Goal: Contribute content: Add original content to the website for others to see

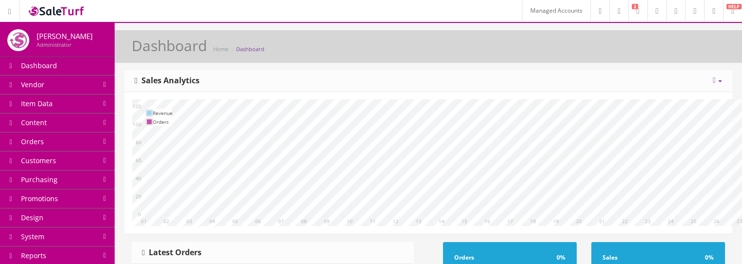
click at [98, 125] on link "Content" at bounding box center [57, 123] width 115 height 19
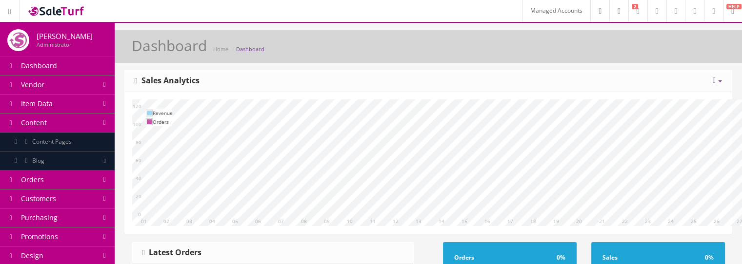
click at [90, 125] on link "Blog" at bounding box center [57, 161] width 115 height 19
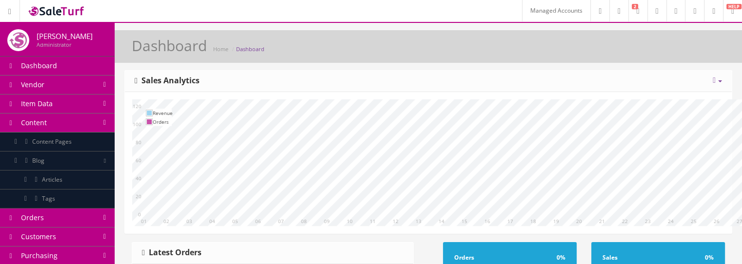
click at [85, 125] on link "Articles" at bounding box center [57, 180] width 115 height 19
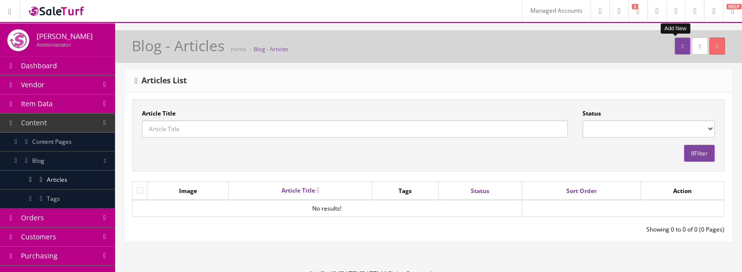
click at [675, 48] on link at bounding box center [683, 46] width 16 height 17
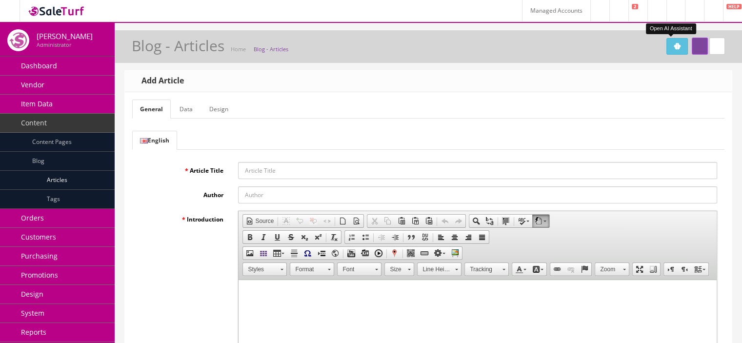
click at [670, 51] on button "Open AI Assistant" at bounding box center [676, 46] width 21 height 17
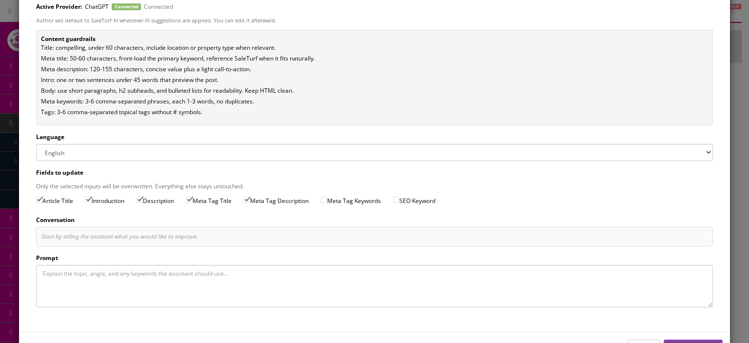
scroll to position [70, 0]
click at [195, 237] on div "Start by telling the assistant what you would like to improve." at bounding box center [374, 235] width 666 height 9
click at [150, 272] on textarea "Prompt" at bounding box center [374, 284] width 677 height 42
click at [102, 272] on textarea "Prompt" at bounding box center [374, 284] width 677 height 42
click at [229, 272] on textarea "Create a blog article surrounding Ecommerce Best Tips for" at bounding box center [374, 284] width 677 height 42
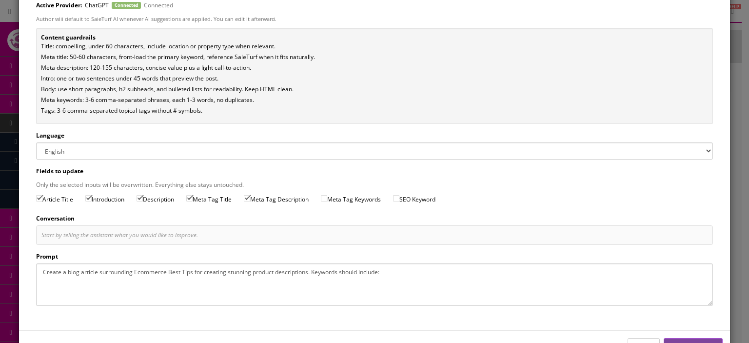
click at [391, 272] on textarea "Create a blog article surrounding Ecommerce Best Tips for creating stunning pro…" at bounding box center [374, 284] width 677 height 42
paste textarea ""ecommerce for beginners""
drag, startPoint x: 203, startPoint y: 273, endPoint x: 307, endPoint y: 273, distance: 104.4
click at [307, 272] on textarea "Create a blog article surrounding Ecommerce Best Tips for creating stunning pro…" at bounding box center [374, 284] width 677 height 42
click at [613, 270] on textarea "Create a blog article surrounding Ecommerce Best Tips for beginners looking to …" at bounding box center [374, 284] width 677 height 42
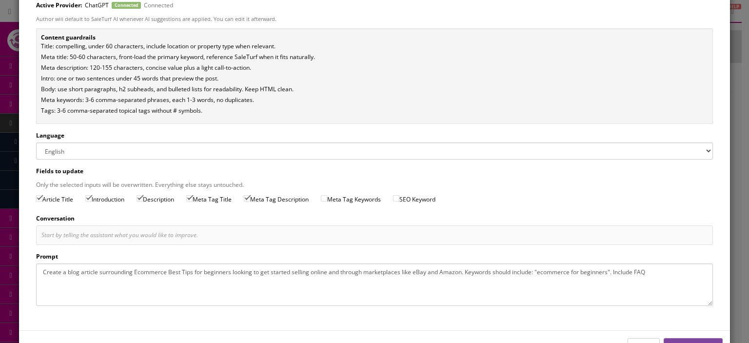
type textarea "Create a blog article surrounding Ecommerce Best Tips for beginners looking to …"
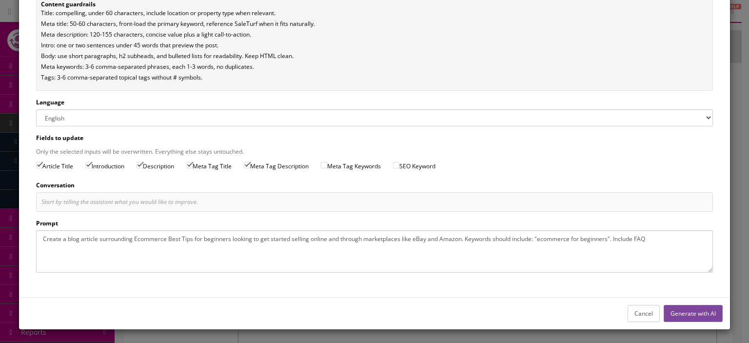
click at [696, 272] on button "Generate with AI" at bounding box center [693, 313] width 59 height 17
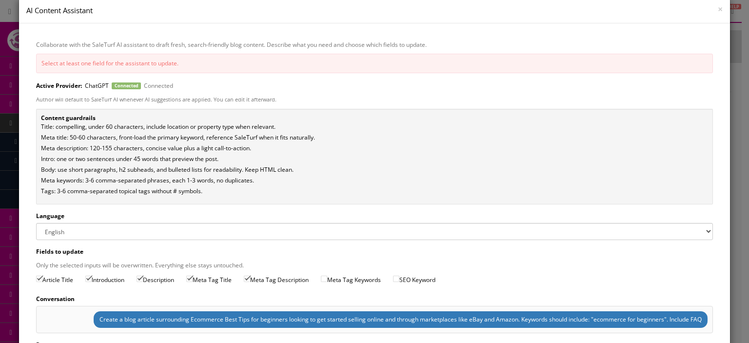
scroll to position [28, 0]
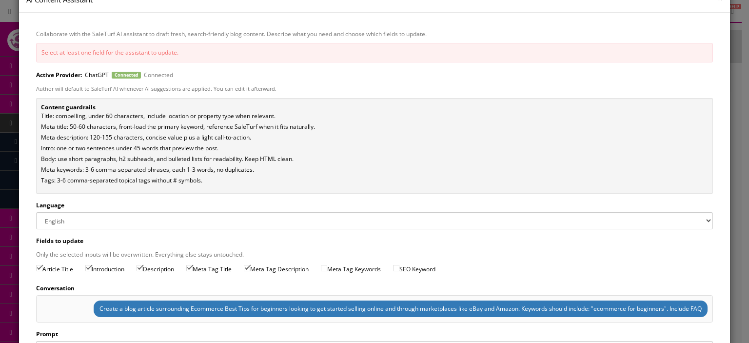
click at [143, 267] on input "Description" at bounding box center [140, 268] width 6 height 6
checkbox input "true"
click at [327, 266] on input "Meta Tag Keywords" at bounding box center [324, 268] width 6 height 6
checkbox input "true"
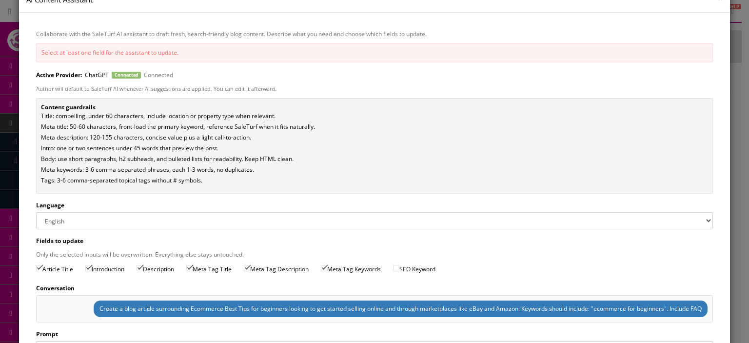
click at [400, 268] on input "SEO Keyword" at bounding box center [396, 268] width 6 height 6
checkbox input "true"
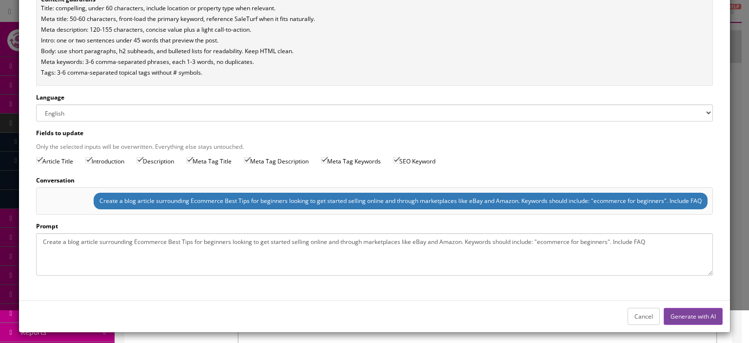
scroll to position [137, 0]
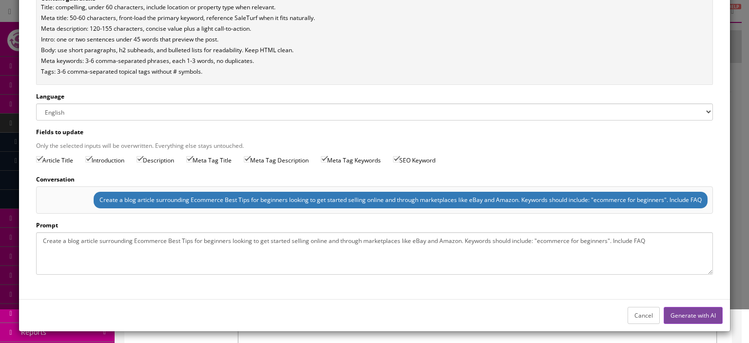
click at [671, 272] on button "Generate with AI" at bounding box center [693, 315] width 59 height 17
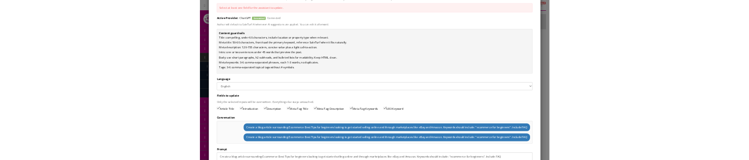
scroll to position [66, 0]
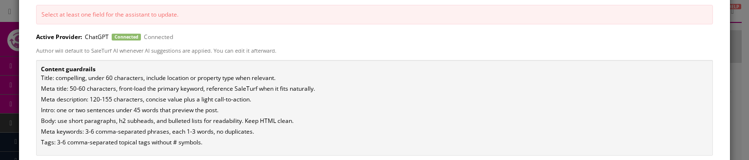
click at [102, 16] on div "Select at least one field for the assistant to update." at bounding box center [374, 15] width 677 height 20
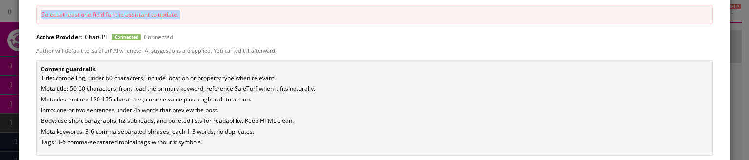
click at [102, 16] on div "Select at least one field for the assistant to update." at bounding box center [374, 15] width 677 height 20
copy div "Select at least one field for the assistant to update."
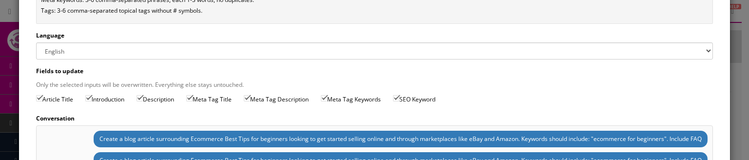
scroll to position [200, 0]
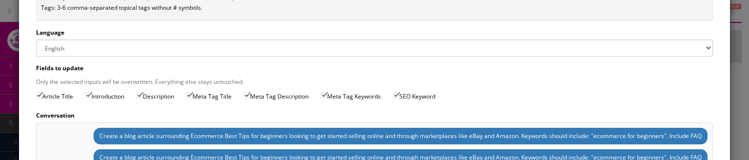
click at [250, 93] on input "Meta Tag Description" at bounding box center [247, 95] width 6 height 6
click at [250, 95] on input "Meta Tag Description" at bounding box center [247, 95] width 6 height 6
click at [250, 92] on input "Meta Tag Description" at bounding box center [247, 95] width 6 height 6
checkbox input "true"
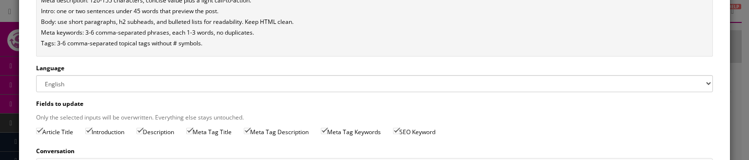
scroll to position [162, 0]
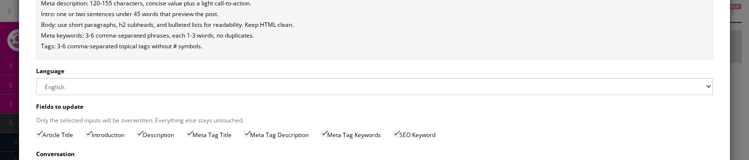
click at [699, 86] on select "English" at bounding box center [374, 86] width 677 height 17
click at [36, 78] on select "English" at bounding box center [374, 86] width 677 height 17
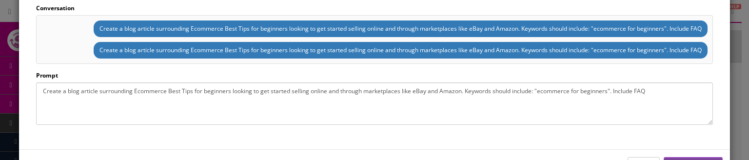
scroll to position [333, 0]
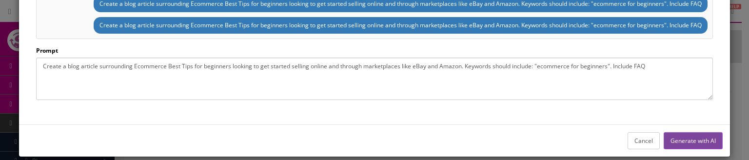
click at [691, 144] on button "Generate with AI" at bounding box center [693, 140] width 59 height 17
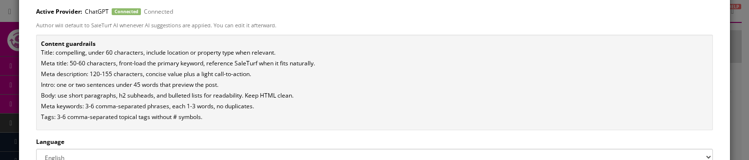
scroll to position [31, 0]
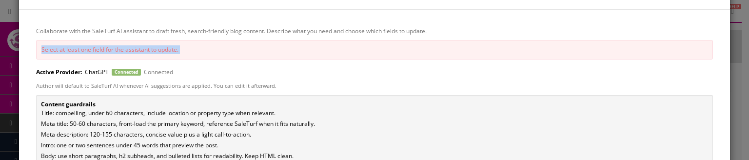
copy div "Select at least one field for the assistant to update."
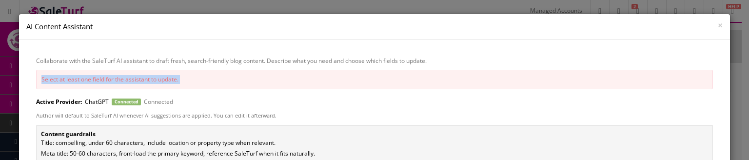
scroll to position [0, 0]
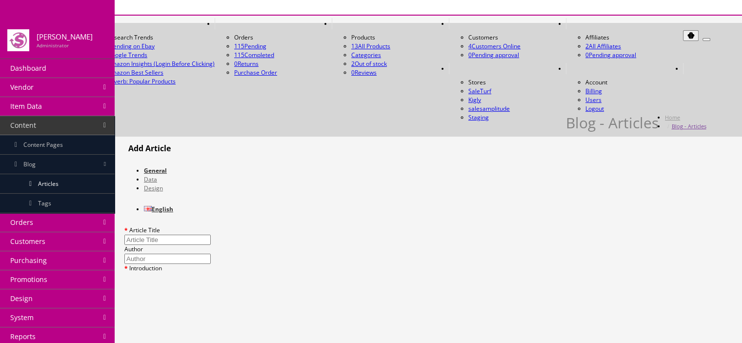
click at [687, 40] on icon "Open AI Assistant" at bounding box center [691, 36] width 8 height 8
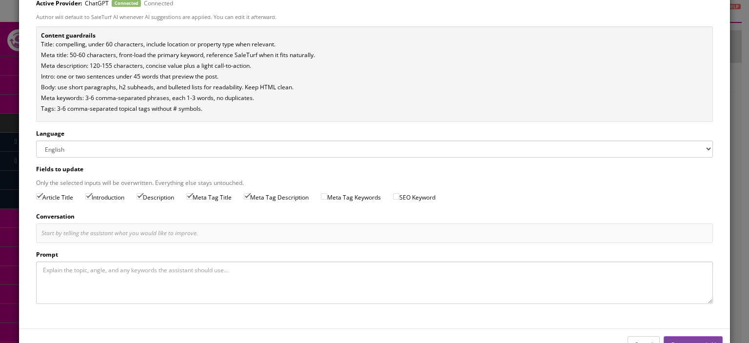
scroll to position [48, 0]
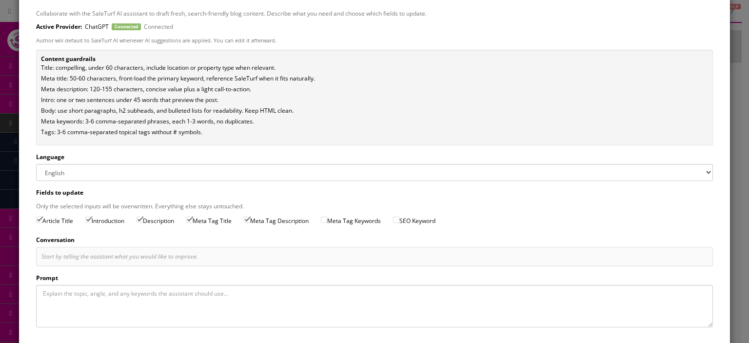
click at [337, 160] on label "Meta Tag Keywords" at bounding box center [351, 221] width 60 height 10
click at [327, 160] on input "Meta Tag Keywords" at bounding box center [324, 220] width 6 height 6
checkbox input "true"
click at [400, 160] on input "SEO Keyword" at bounding box center [396, 220] width 6 height 6
checkbox input "true"
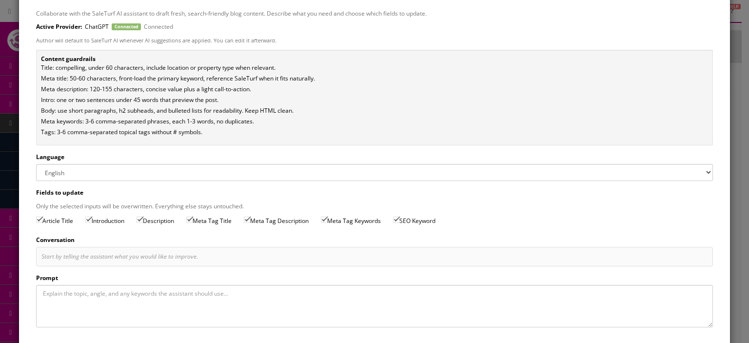
click at [377, 160] on select "English" at bounding box center [374, 172] width 677 height 17
click at [36, 160] on select "English" at bounding box center [374, 172] width 677 height 17
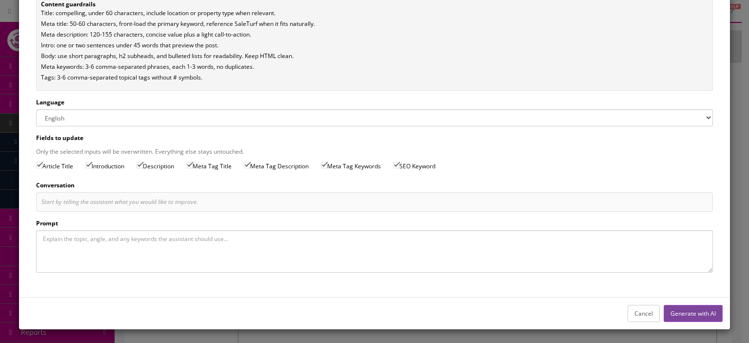
scroll to position [65, 0]
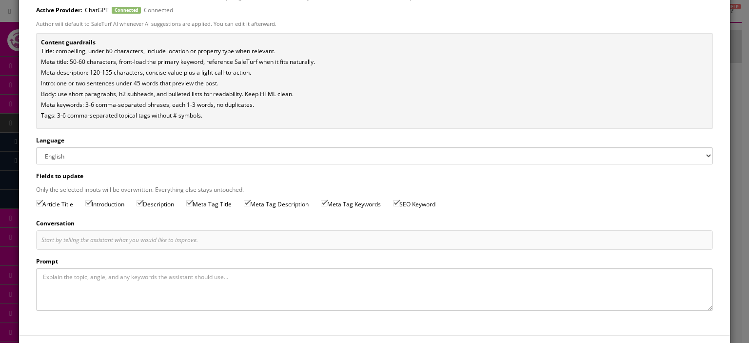
click at [184, 160] on textarea "Prompt" at bounding box center [374, 289] width 677 height 42
click at [255, 160] on textarea "Prompt" at bounding box center [374, 289] width 677 height 42
paste textarea "Create me a blog article about how to write AI prompts for the best Ecommerce p…"
type textarea "Create me a blog article about how to write AI prompts for the best Ecommerce p…"
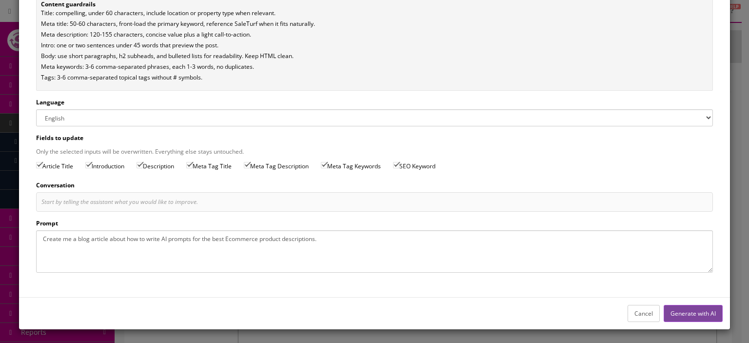
click at [692, 160] on button "Generate with AI" at bounding box center [693, 313] width 59 height 17
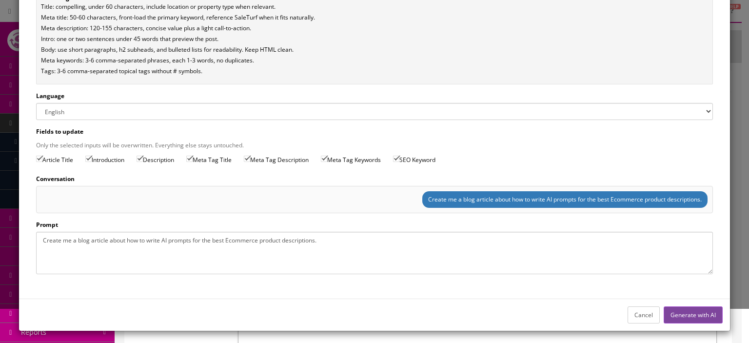
scroll to position [138, 0]
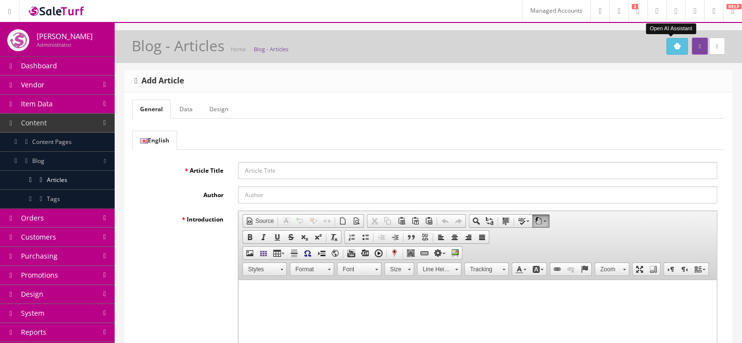
click at [673, 42] on icon "Open AI Assistant" at bounding box center [677, 46] width 8 height 8
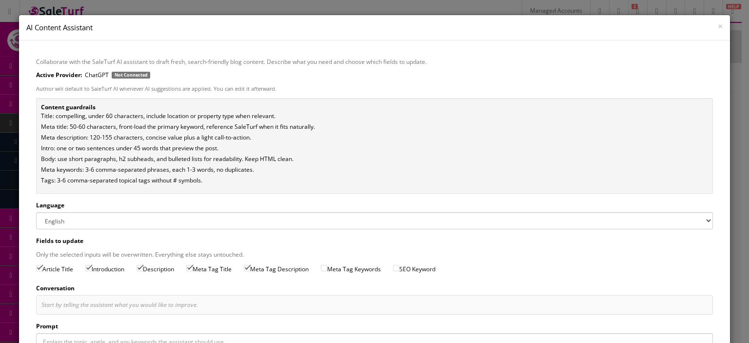
scroll to position [2, 0]
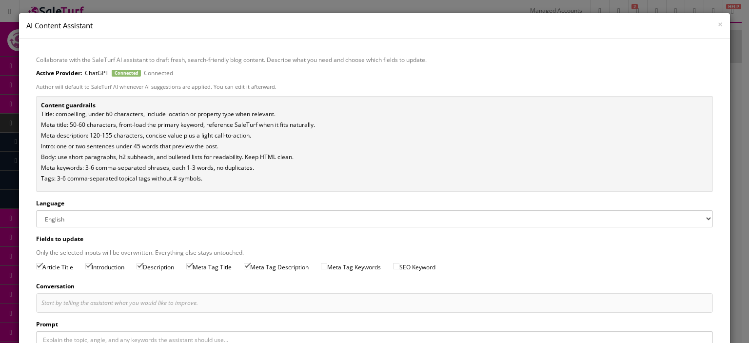
click at [367, 214] on select "English" at bounding box center [374, 218] width 677 height 17
click at [36, 210] on select "English" at bounding box center [374, 218] width 677 height 17
click at [327, 264] on input "Meta Tag Keywords" at bounding box center [324, 266] width 6 height 6
checkbox input "true"
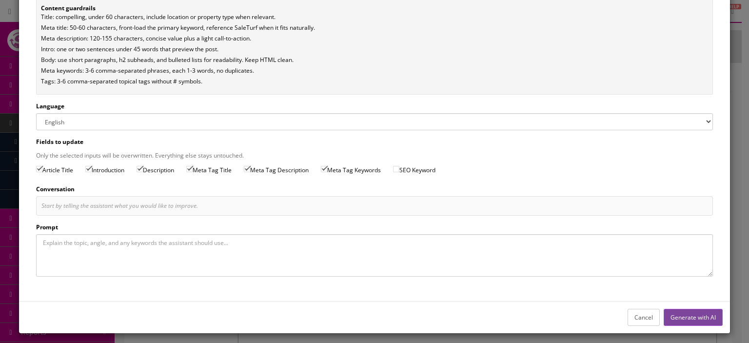
scroll to position [103, 0]
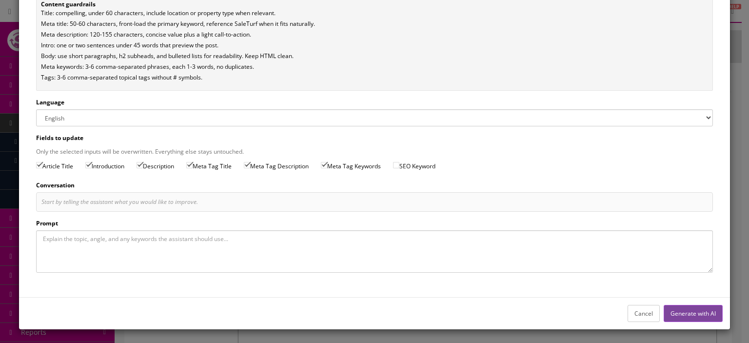
click at [357, 244] on textarea "Prompt" at bounding box center [374, 251] width 677 height 42
paste textarea "Create me a blog article about how to write AI prompts for the best Ecommerce p…"
type textarea "Create me a blog article about how to write AI prompts for the best Ecommerce p…"
click at [685, 308] on button "Generate with AI" at bounding box center [693, 313] width 59 height 17
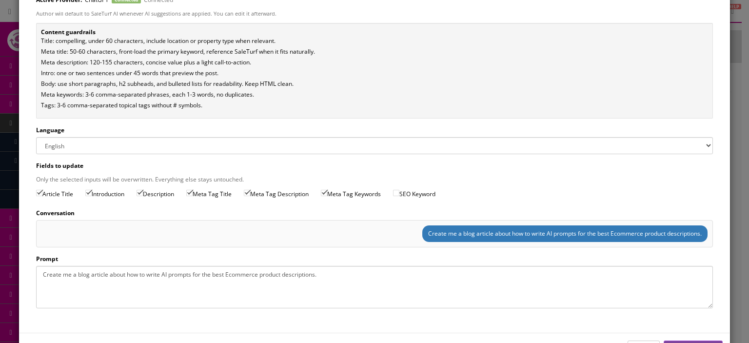
scroll to position [0, 0]
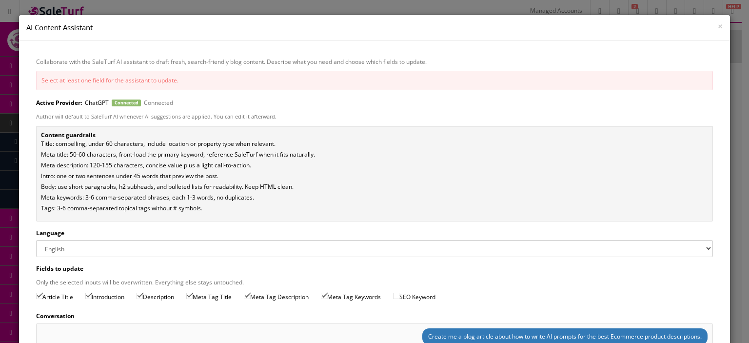
click at [59, 78] on div "Select at least one field for the assistant to update." at bounding box center [374, 81] width 677 height 20
copy div "Select at least one field for the assistant to update."
click at [716, 25] on div "× AI Content Assistant" at bounding box center [374, 27] width 711 height 25
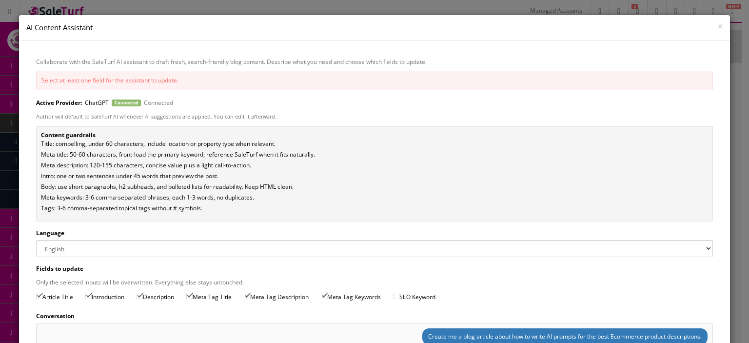
click at [718, 25] on span "×" at bounding box center [720, 26] width 5 height 12
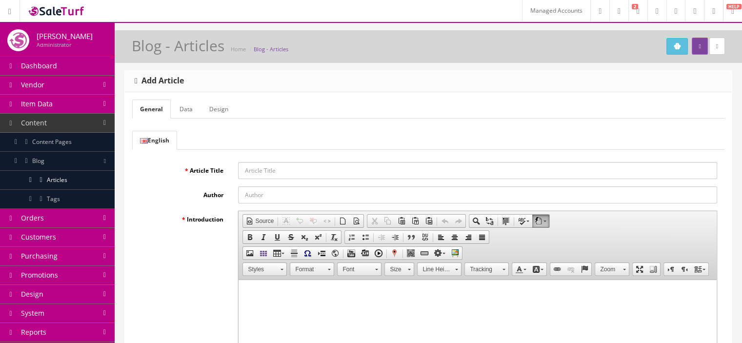
click at [351, 169] on input "Article Title" at bounding box center [477, 170] width 479 height 17
click at [674, 48] on icon "Open AI Assistant" at bounding box center [677, 46] width 8 height 8
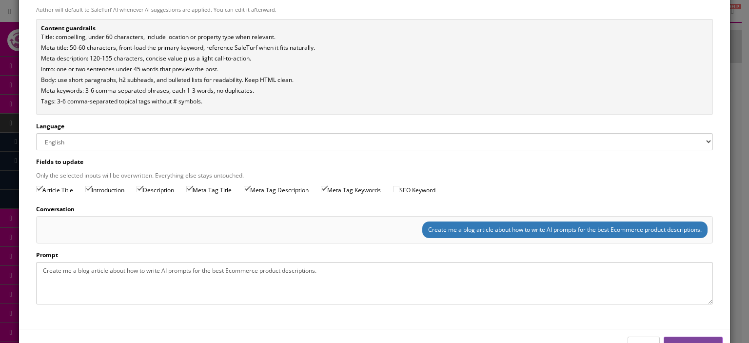
scroll to position [111, 0]
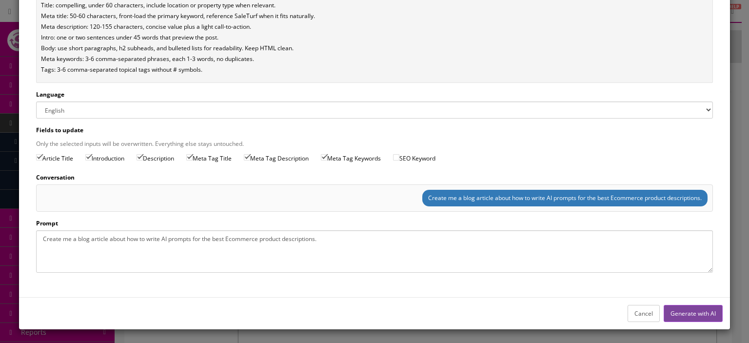
click at [686, 314] on button "Generate with AI" at bounding box center [693, 313] width 59 height 17
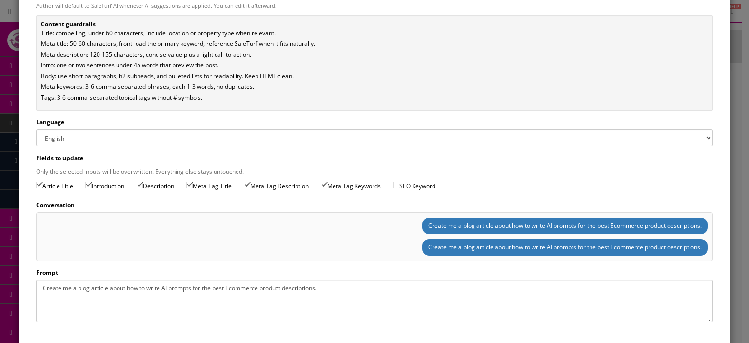
click at [88, 184] on input "Introduction" at bounding box center [88, 185] width 6 height 6
checkbox input "false"
click at [143, 183] on input "Description" at bounding box center [140, 185] width 6 height 6
checkbox input "false"
click at [193, 184] on input "Meta Tag Title" at bounding box center [189, 185] width 6 height 6
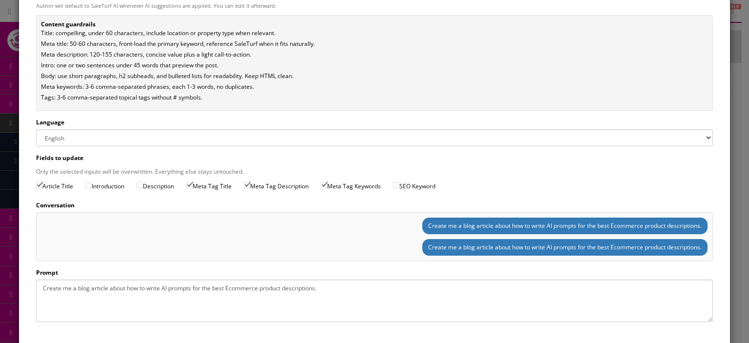
checkbox input "false"
click at [250, 183] on input "Meta Tag Description" at bounding box center [247, 185] width 6 height 6
checkbox input "false"
click at [327, 185] on input "Meta Tag Keywords" at bounding box center [324, 185] width 6 height 6
checkbox input "false"
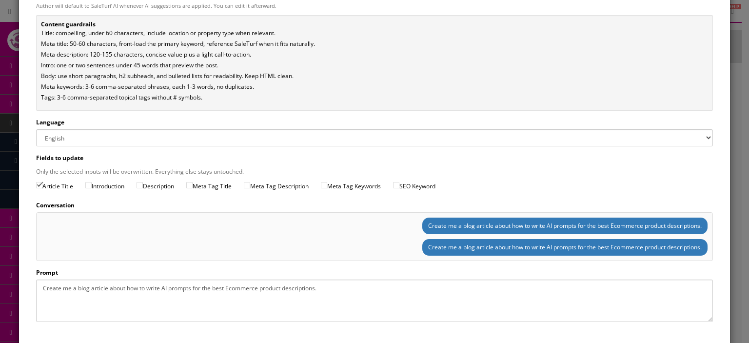
scroll to position [160, 0]
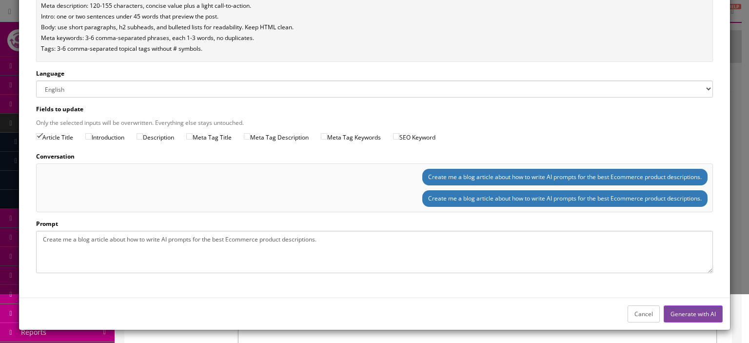
click at [672, 308] on button "Generate with AI" at bounding box center [693, 313] width 59 height 17
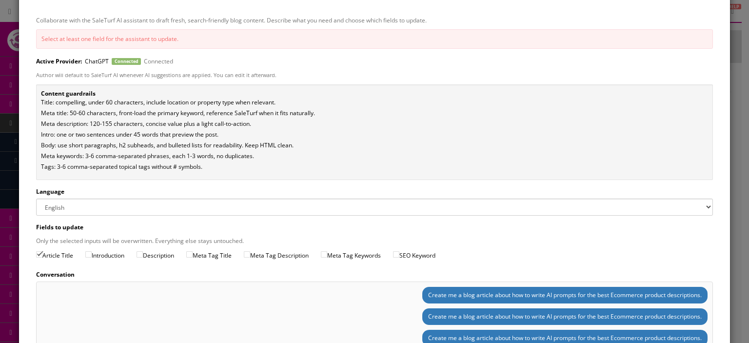
scroll to position [0, 0]
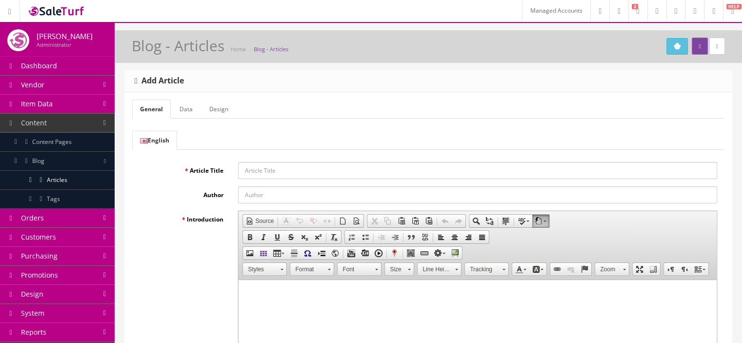
click at [671, 54] on div "Blog - Articles Home Blog - Articles" at bounding box center [428, 49] width 613 height 23
click at [673, 48] on icon "Open AI Assistant" at bounding box center [677, 46] width 8 height 8
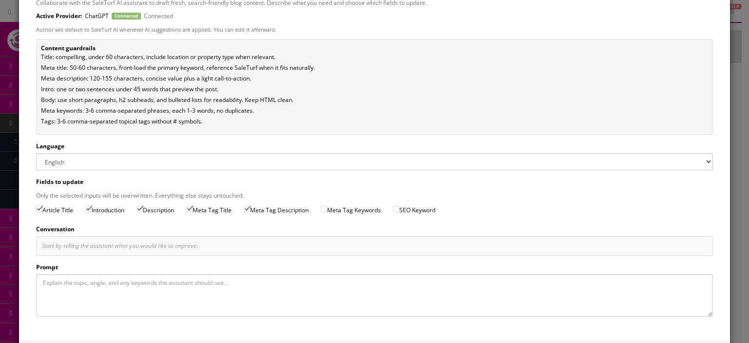
scroll to position [103, 0]
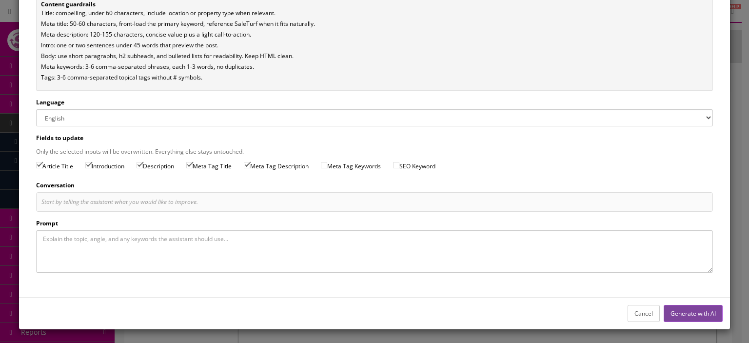
click at [242, 241] on textarea "Prompt" at bounding box center [374, 251] width 677 height 42
paste textarea "Create me a blog article about how to write AI prompts for the best Ecommerce p…"
type textarea "Create me a blog article about how to write AI prompts for the best Ecommerce p…"
click at [680, 308] on button "Generate with AI" at bounding box center [693, 313] width 59 height 17
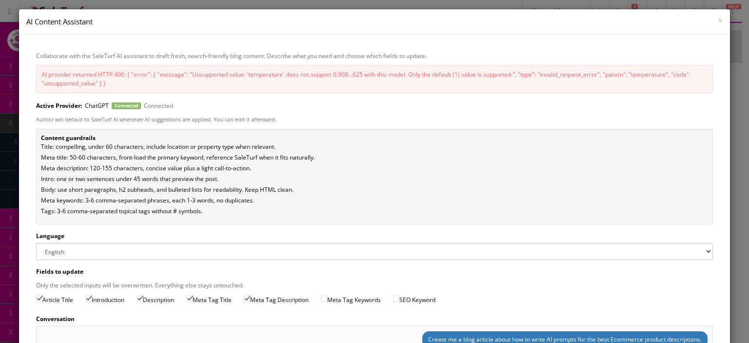
scroll to position [4, 0]
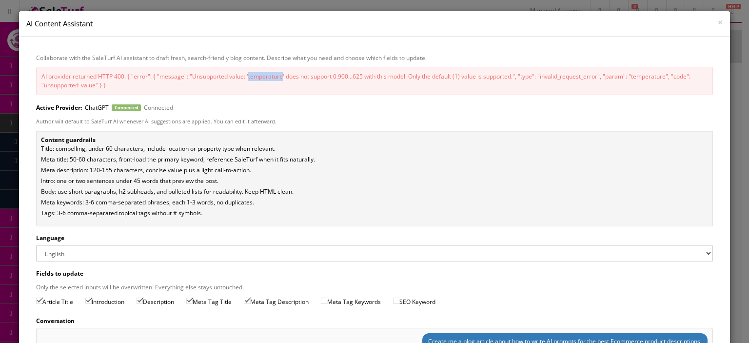
drag, startPoint x: 247, startPoint y: 78, endPoint x: 282, endPoint y: 76, distance: 35.2
click at [282, 76] on div "AI provider returned HTTP 400: { "error": { "message": "Unsupported value: 'tem…" at bounding box center [374, 81] width 677 height 28
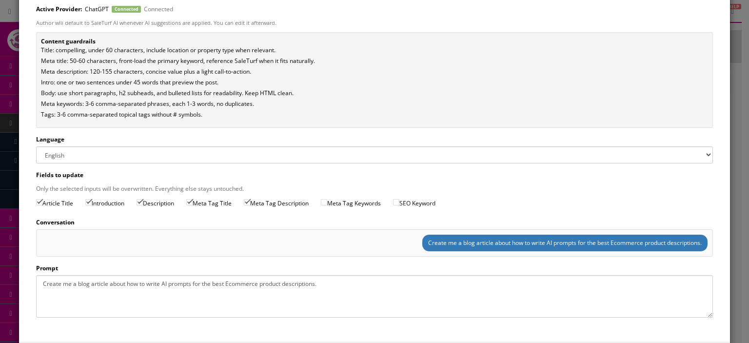
scroll to position [147, 0]
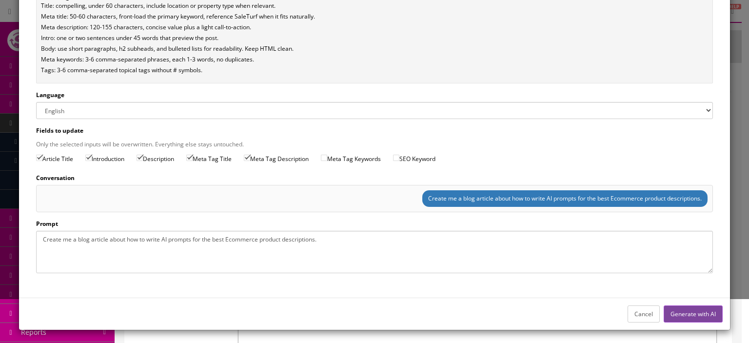
click at [701, 318] on button "Generate with AI" at bounding box center [693, 313] width 59 height 17
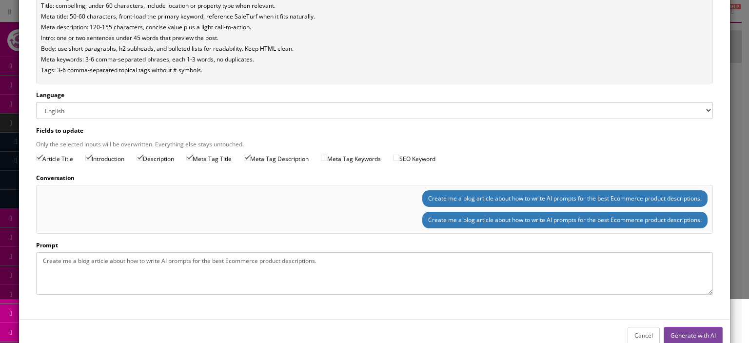
scroll to position [0, 0]
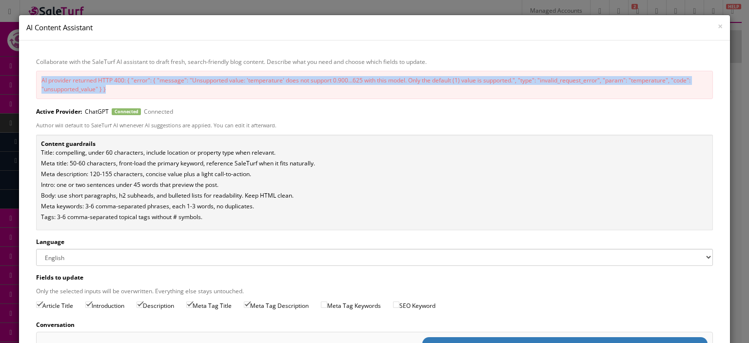
drag, startPoint x: 41, startPoint y: 79, endPoint x: 110, endPoint y: 88, distance: 69.9
click at [110, 88] on div "AI provider returned HTTP 400: { "error": { "message": "Unsupported value: 'tem…" at bounding box center [374, 85] width 677 height 28
copy div "AI provider returned HTTP 400: { "error": { "message": "Unsupported value: 'tem…"
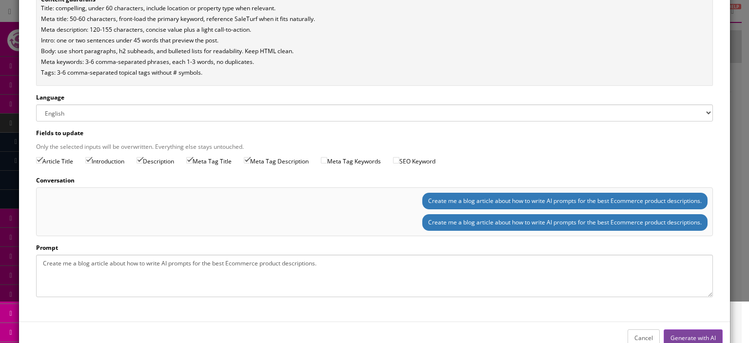
scroll to position [168, 0]
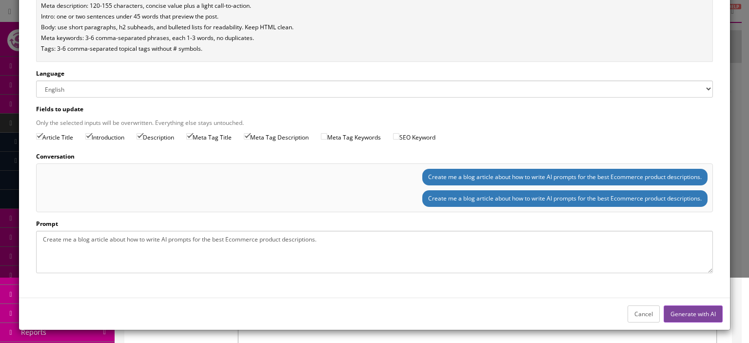
click at [676, 315] on button "Generate with AI" at bounding box center [693, 313] width 59 height 17
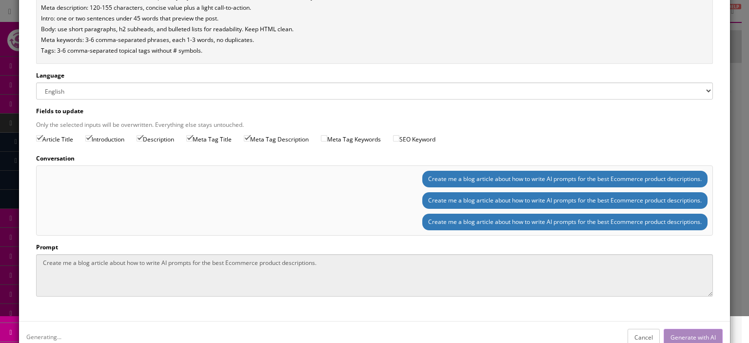
scroll to position [140, 0]
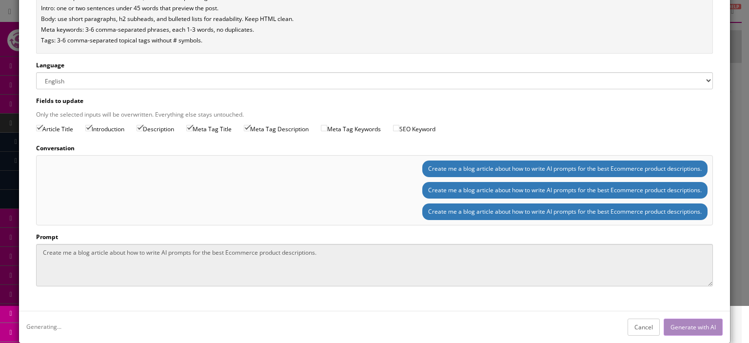
type input "AI Prompts for Ecommerce Product Descriptions That Convert"
type input "SaleTurf AI"
type input "AI Prompts for Ecommerce Product Descriptions"
type textarea "Learn how to write clear AI prompts that produce persuasive ecommerce product d…"
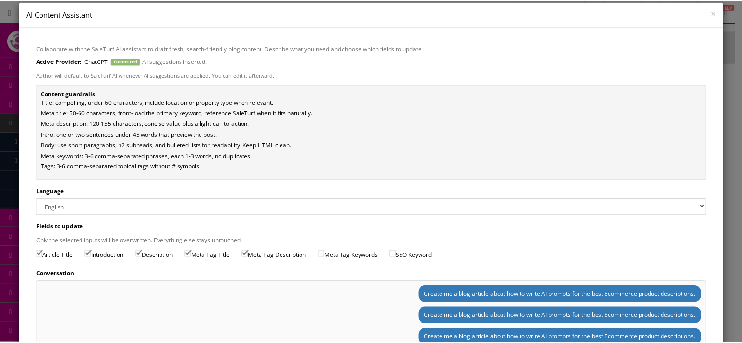
scroll to position [0, 0]
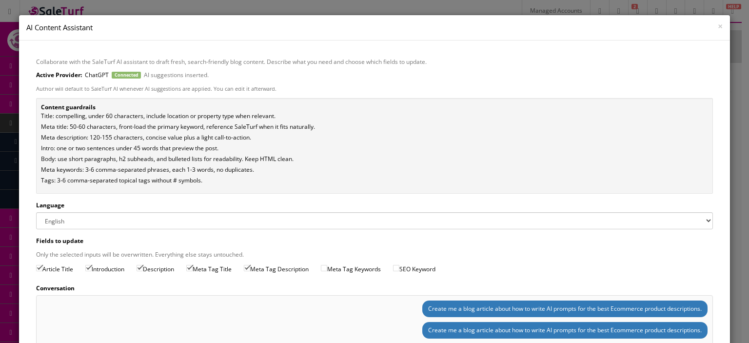
click at [718, 27] on span "×" at bounding box center [720, 26] width 5 height 12
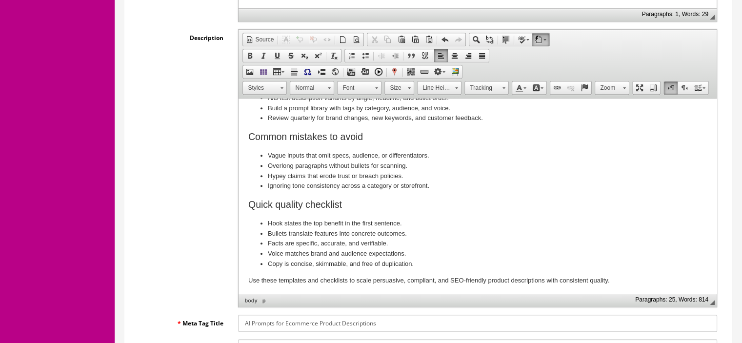
scroll to position [857, 0]
drag, startPoint x: 714, startPoint y: 130, endPoint x: 986, endPoint y: 383, distance: 372.4
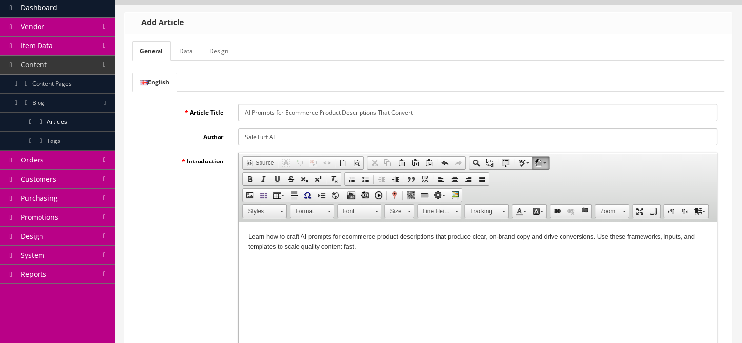
scroll to position [55, 0]
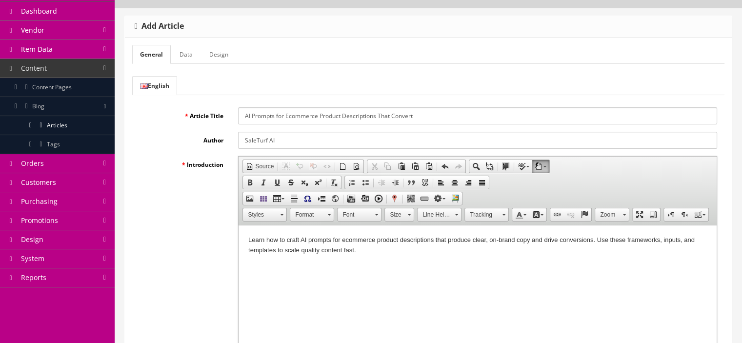
click at [190, 58] on link "Data" at bounding box center [186, 54] width 29 height 19
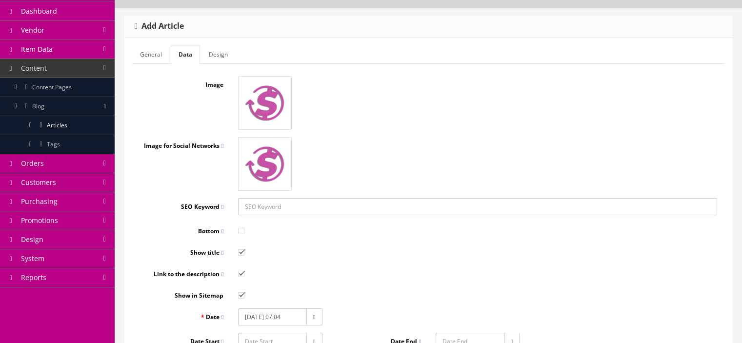
click at [295, 203] on input "SEO Keyword" at bounding box center [477, 206] width 479 height 17
type input "A"
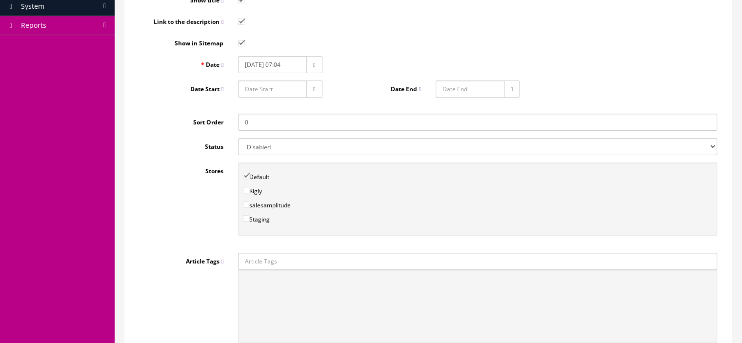
scroll to position [318, 0]
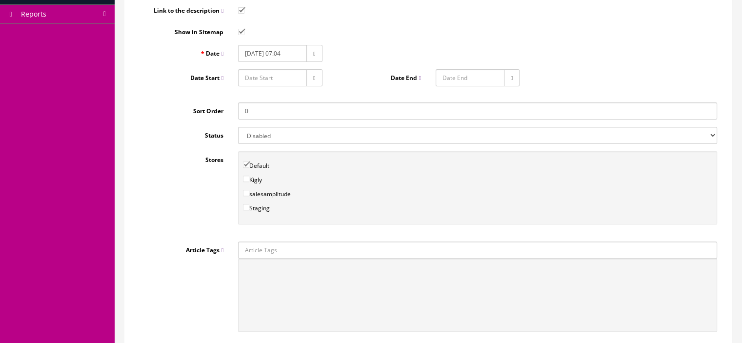
type input "ai-product-description-prompts"
click at [364, 138] on select "Enabled Disabled" at bounding box center [477, 135] width 479 height 17
select select "1"
click at [238, 127] on select "Enabled Disabled" at bounding box center [477, 135] width 479 height 17
click at [600, 250] on input "Article Tags" at bounding box center [477, 249] width 479 height 17
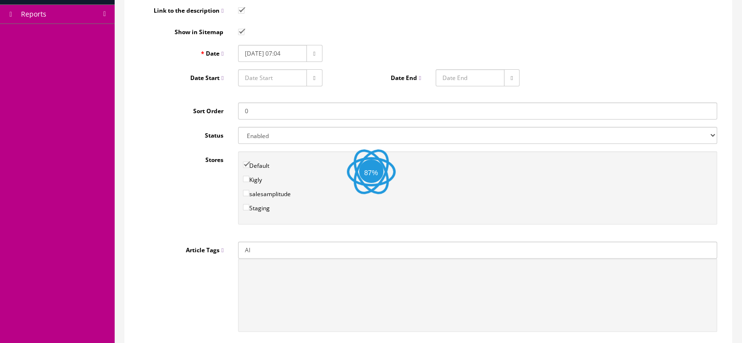
type input "AI"
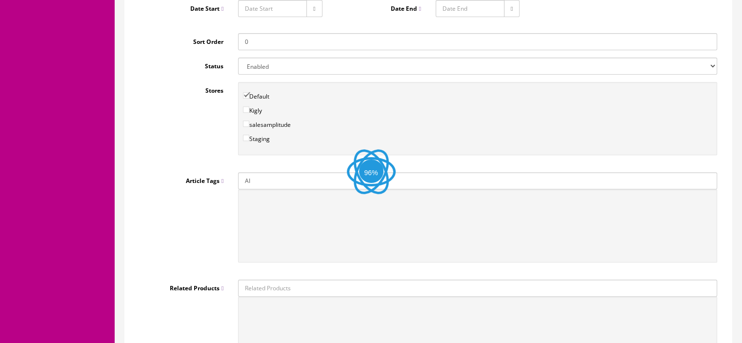
scroll to position [388, 0]
click at [279, 179] on input "AI" at bounding box center [477, 179] width 479 height 17
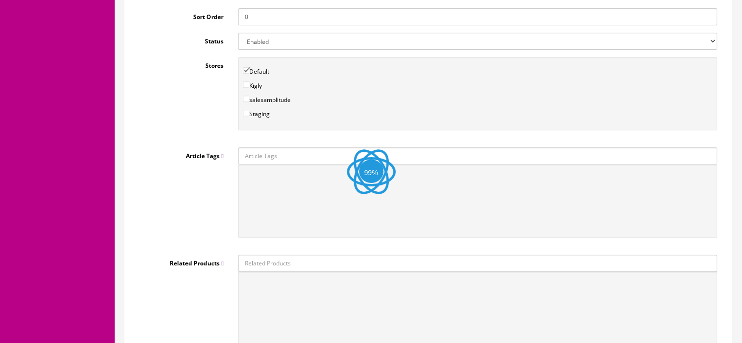
scroll to position [410, 0]
